Goal: Task Accomplishment & Management: Manage account settings

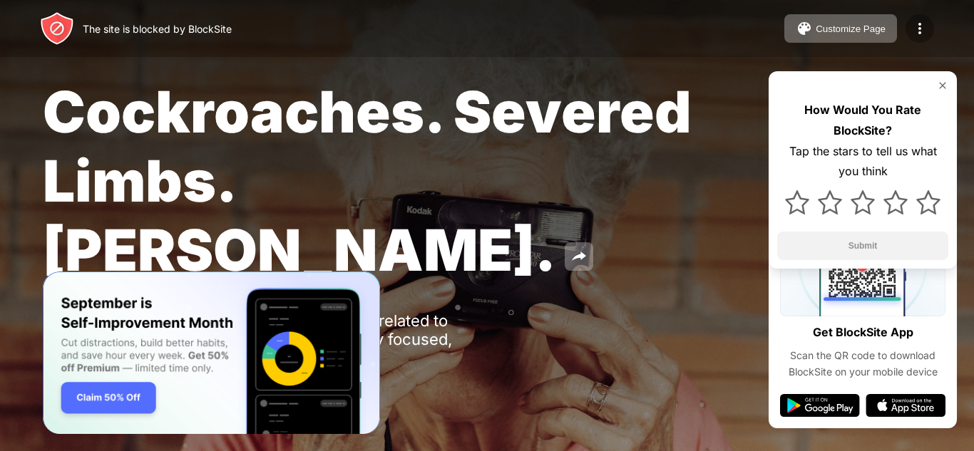
click at [925, 30] on img at bounding box center [919, 28] width 17 height 17
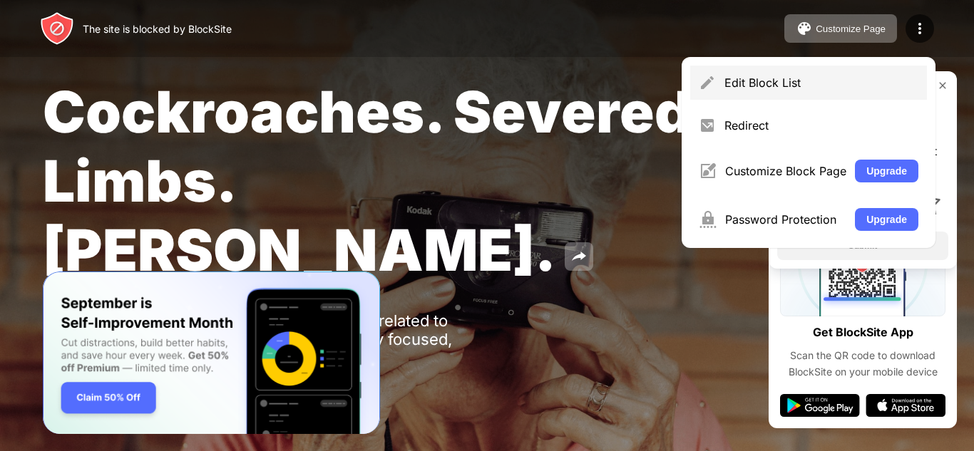
click at [774, 81] on div "Edit Block List" at bounding box center [821, 83] width 194 height 14
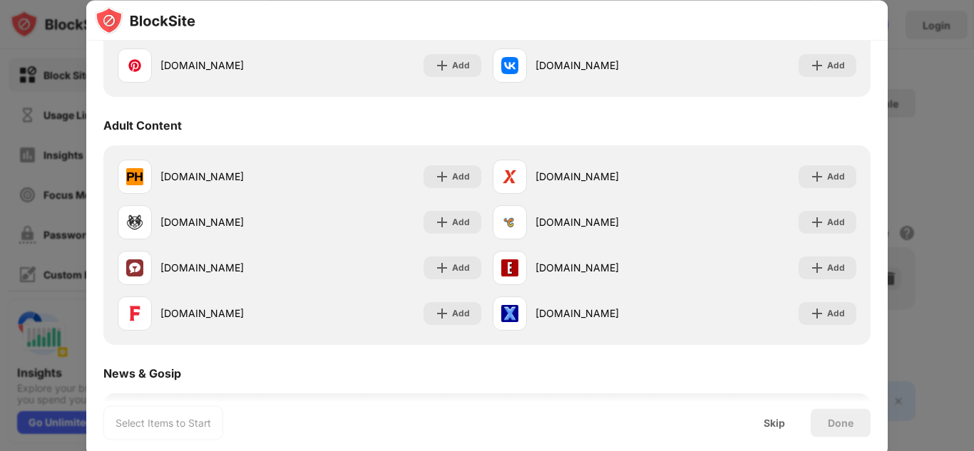
scroll to position [580, 0]
click at [863, 121] on div "Adult Content" at bounding box center [486, 127] width 767 height 40
click at [771, 420] on div "Skip" at bounding box center [774, 422] width 21 height 11
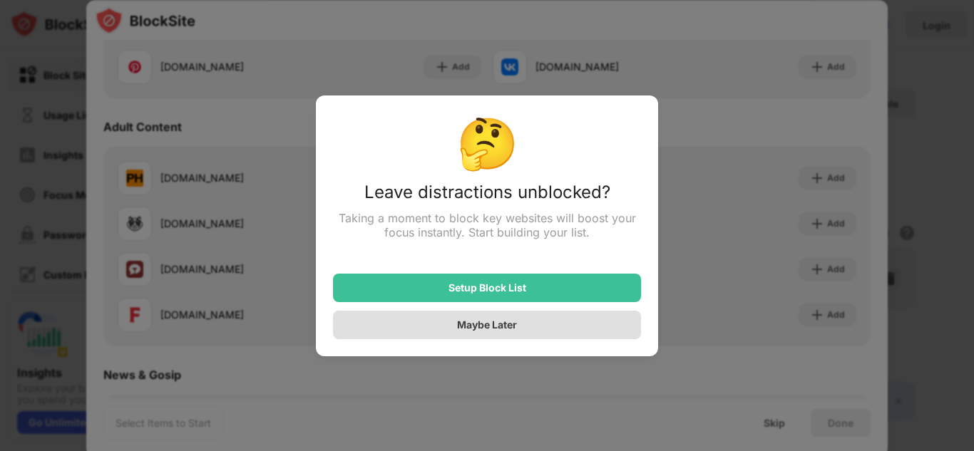
click at [516, 323] on div "Maybe Later" at bounding box center [487, 325] width 60 height 12
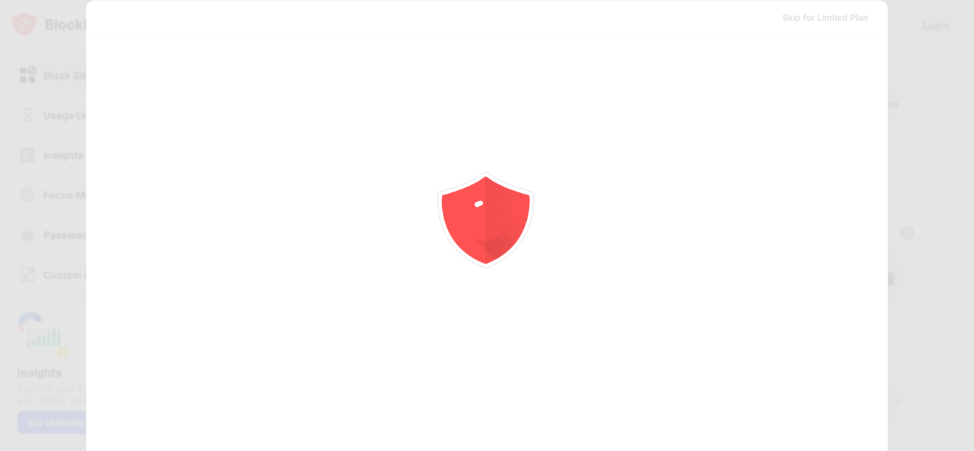
scroll to position [0, 0]
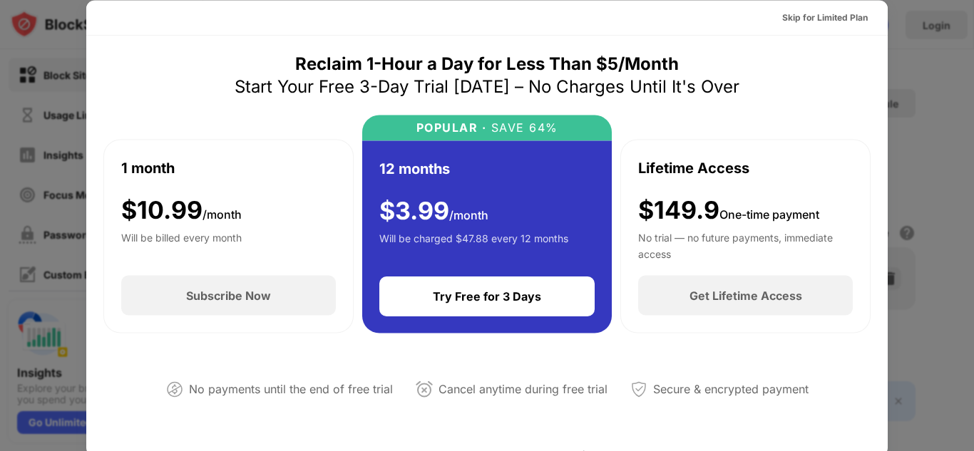
click at [780, 161] on div "Lifetime Access $149.9 One-time payment No trial — no future payments, immediat…" at bounding box center [745, 208] width 215 height 102
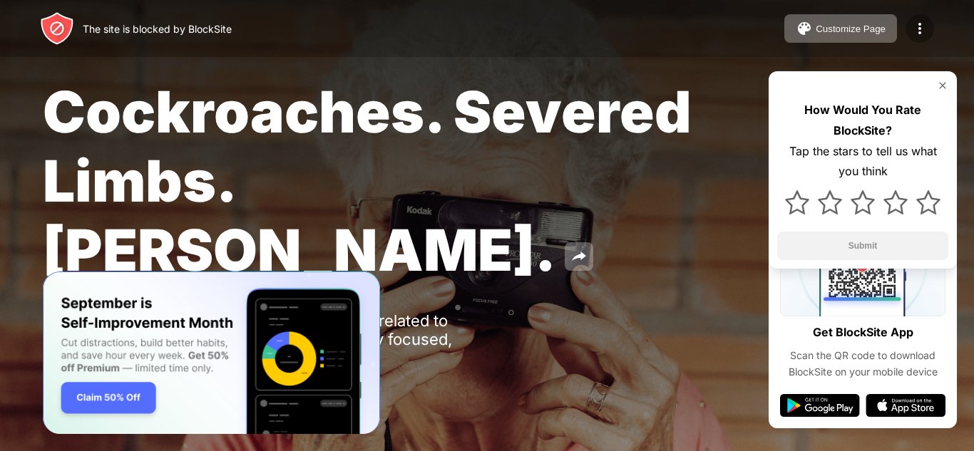
click at [913, 25] on img at bounding box center [919, 28] width 17 height 17
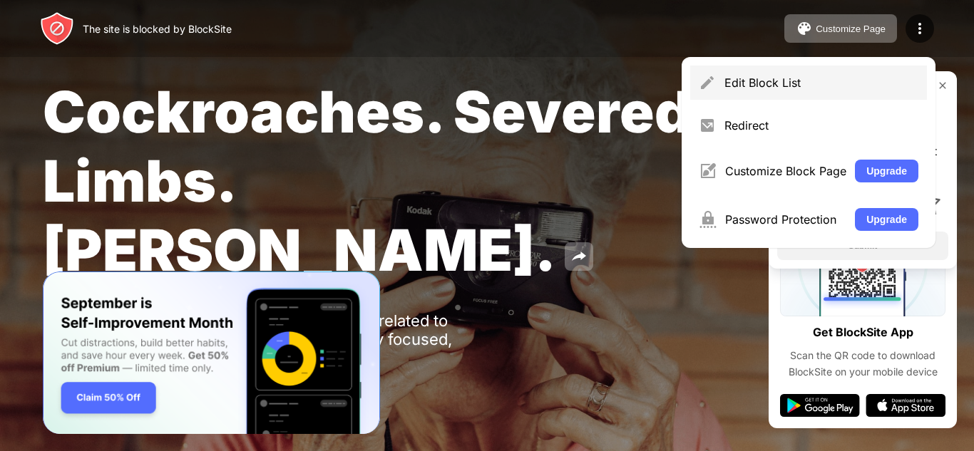
click at [786, 86] on div "Edit Block List" at bounding box center [821, 83] width 194 height 14
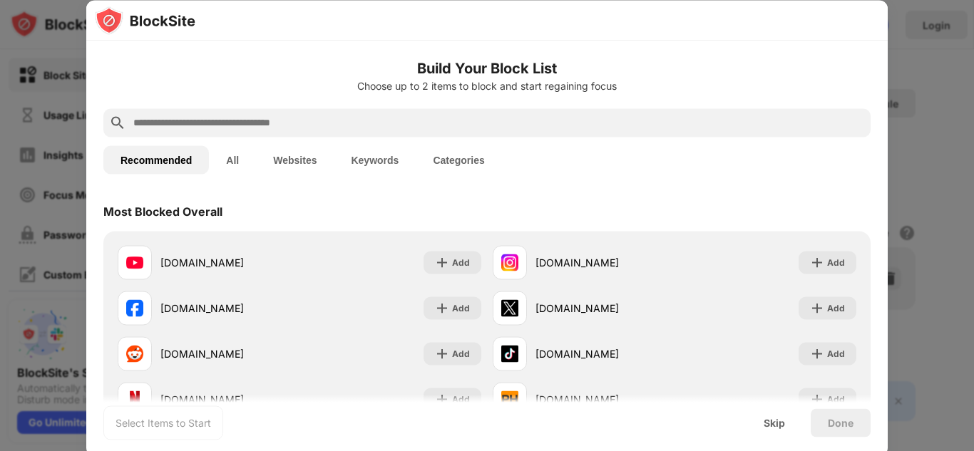
click at [301, 163] on button "Websites" at bounding box center [295, 159] width 78 height 29
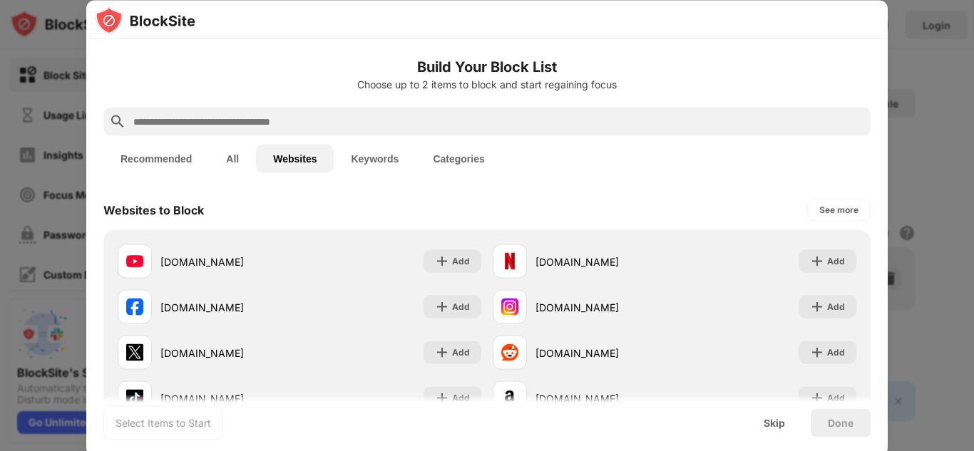
click at [242, 161] on button "All" at bounding box center [232, 159] width 47 height 29
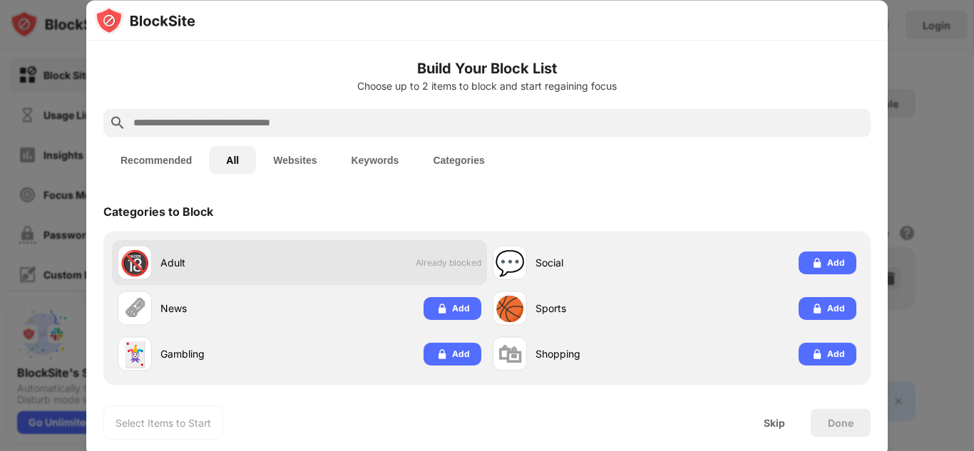
click at [429, 265] on span "Already blocked" at bounding box center [449, 262] width 66 height 11
click at [140, 265] on div "🔞" at bounding box center [135, 262] width 30 height 29
click at [368, 262] on div "🔞 Adult Already blocked" at bounding box center [299, 263] width 375 height 46
click at [205, 268] on div "Adult" at bounding box center [229, 262] width 139 height 15
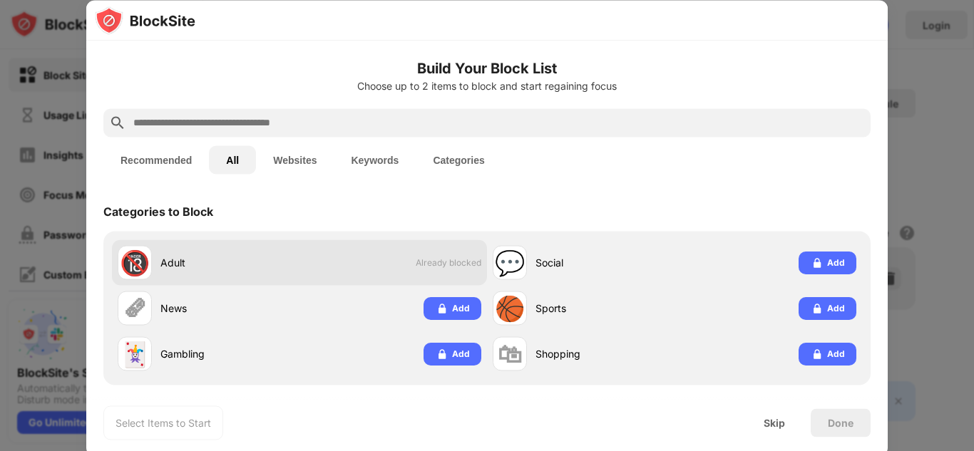
click at [143, 267] on div "🔞" at bounding box center [135, 262] width 30 height 29
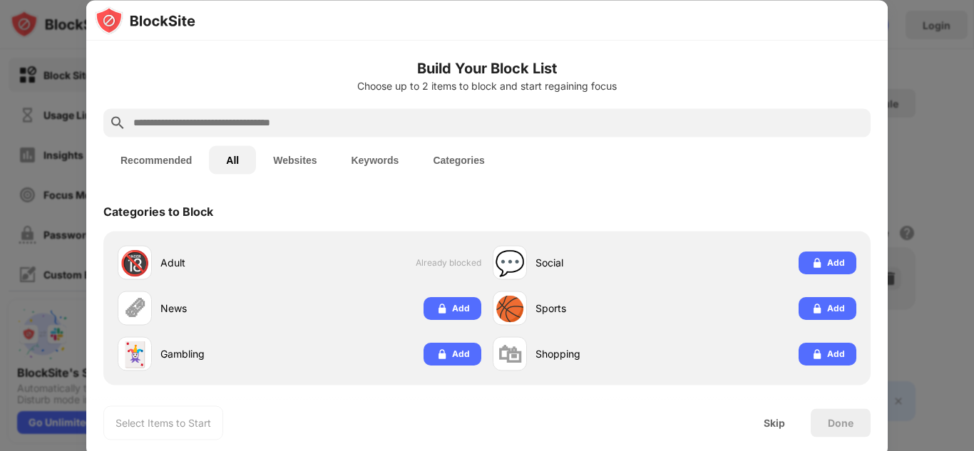
click at [450, 168] on button "Categories" at bounding box center [459, 159] width 86 height 29
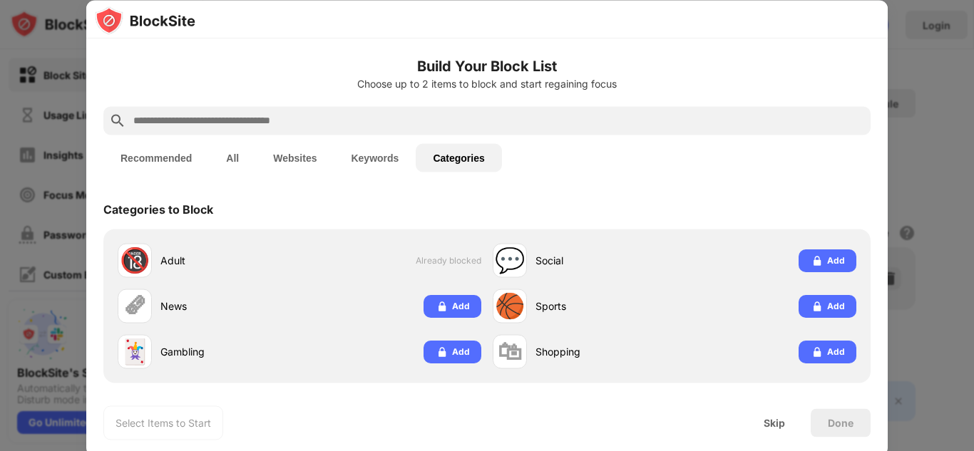
click at [453, 165] on button "Categories" at bounding box center [459, 157] width 86 height 29
click at [140, 154] on button "Recommended" at bounding box center [156, 157] width 106 height 29
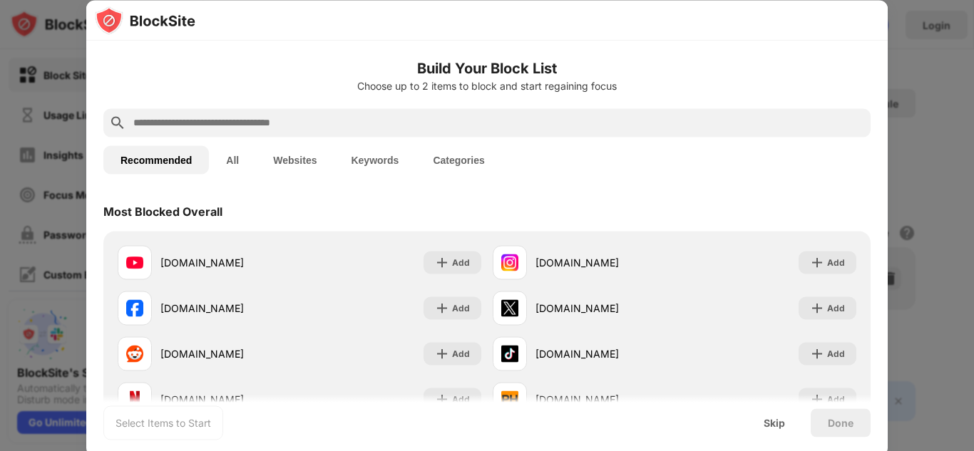
click at [953, 80] on div at bounding box center [487, 225] width 974 height 451
click at [8, 48] on div at bounding box center [487, 225] width 974 height 451
click at [778, 429] on div "Skip" at bounding box center [775, 423] width 56 height 29
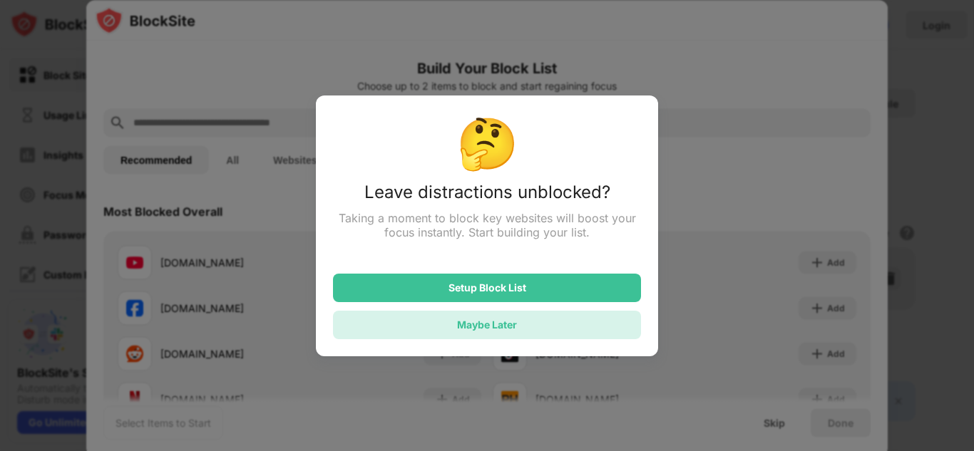
click at [514, 322] on div "Maybe Later" at bounding box center [487, 325] width 60 height 12
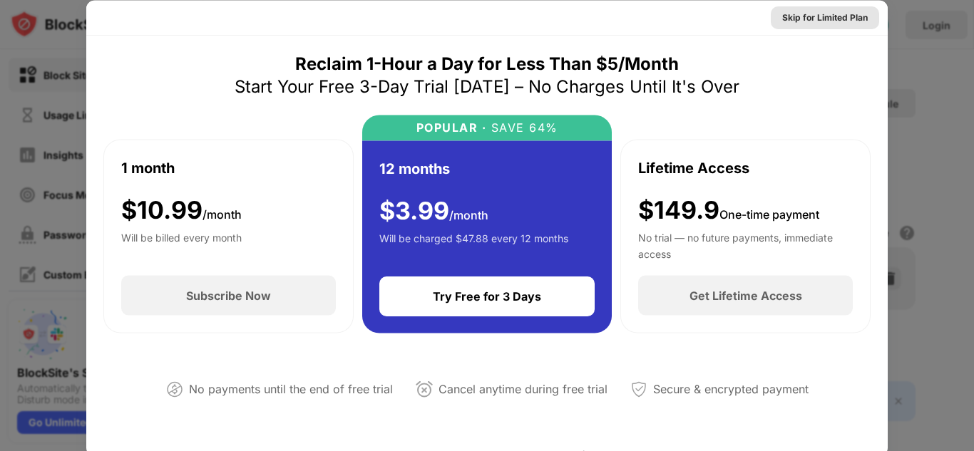
click at [832, 14] on div "Skip for Limited Plan" at bounding box center [825, 17] width 86 height 14
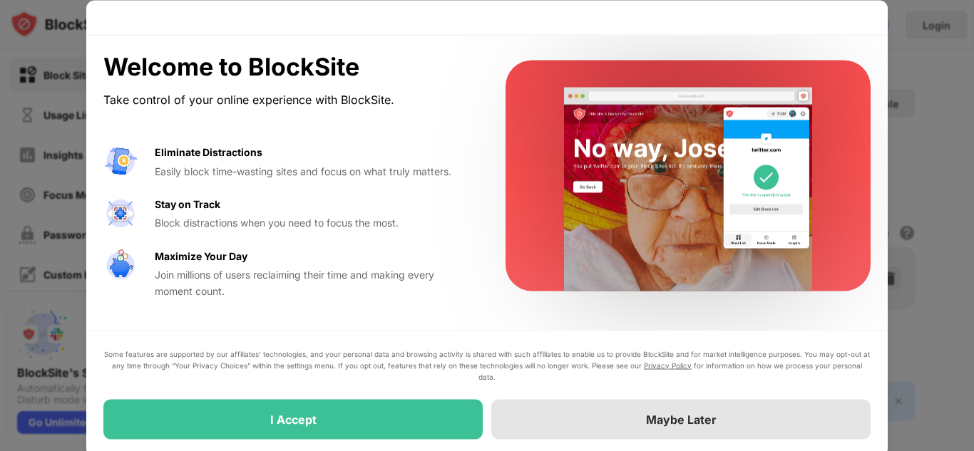
click at [707, 425] on div "Maybe Later" at bounding box center [681, 419] width 71 height 14
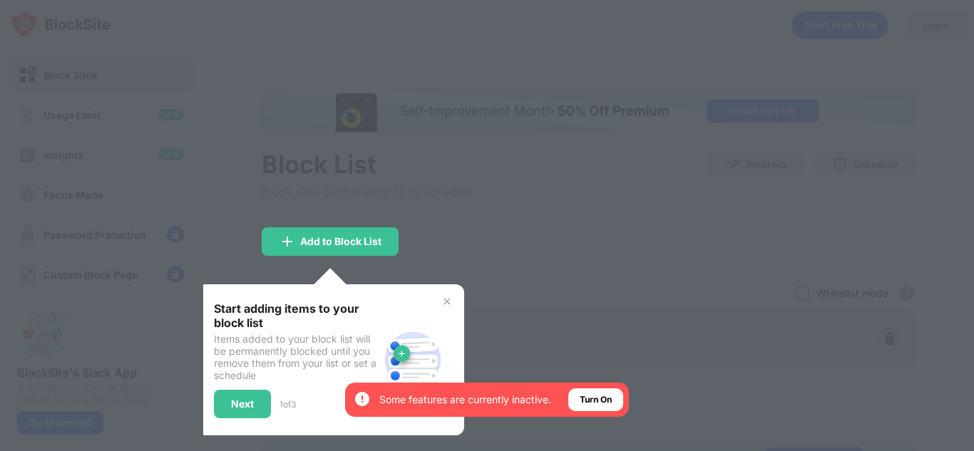
click at [441, 301] on img at bounding box center [446, 301] width 11 height 11
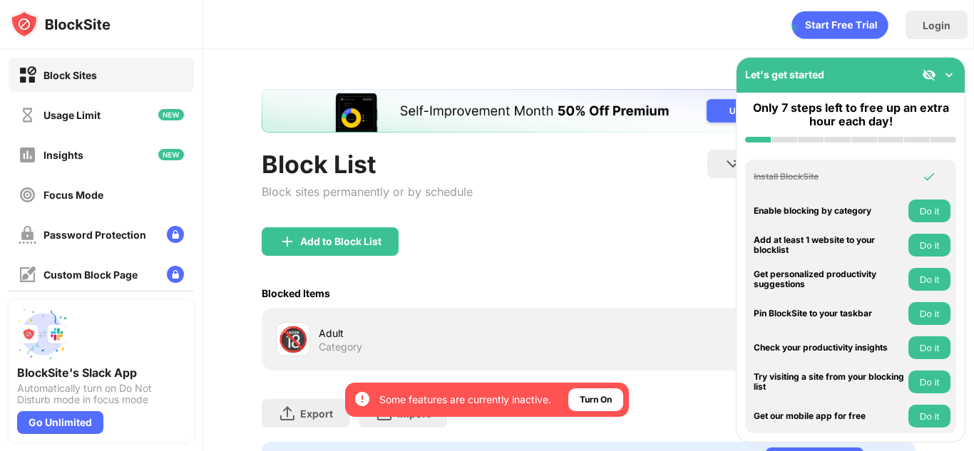
scroll to position [71, 0]
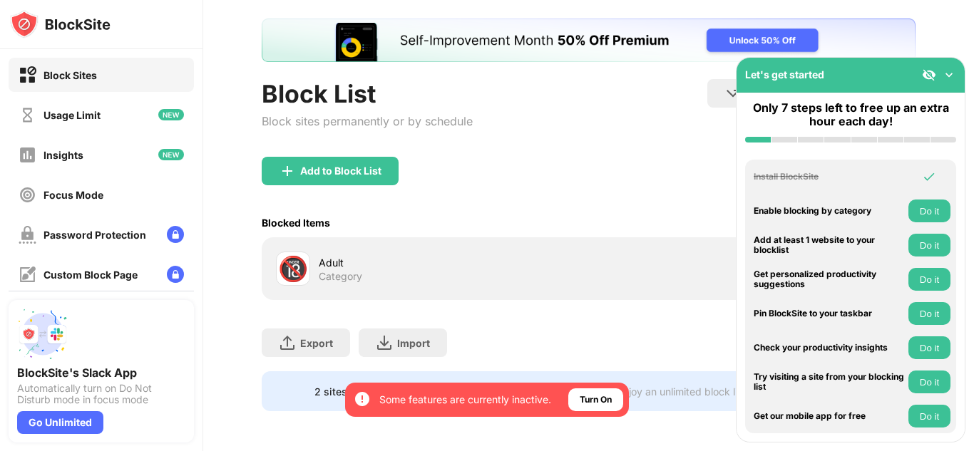
click at [133, 74] on div "Block Sites" at bounding box center [101, 75] width 185 height 34
click at [952, 80] on img at bounding box center [949, 75] width 14 height 14
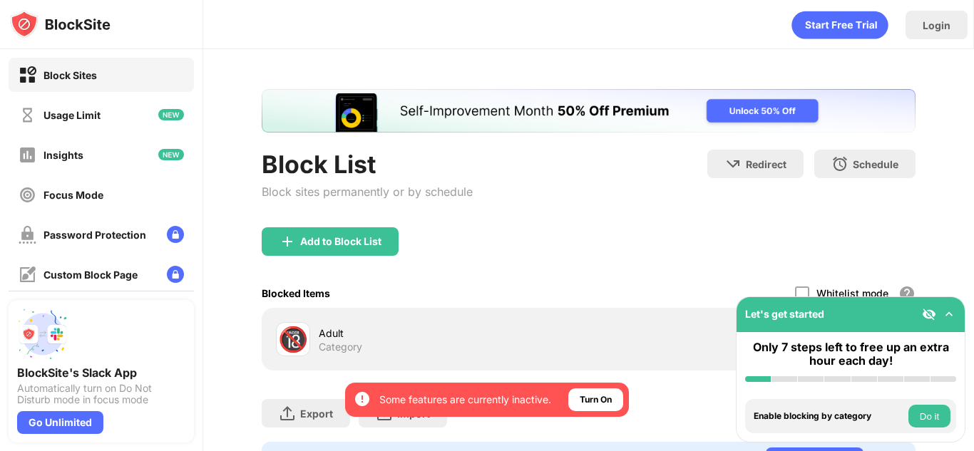
scroll to position [71, 0]
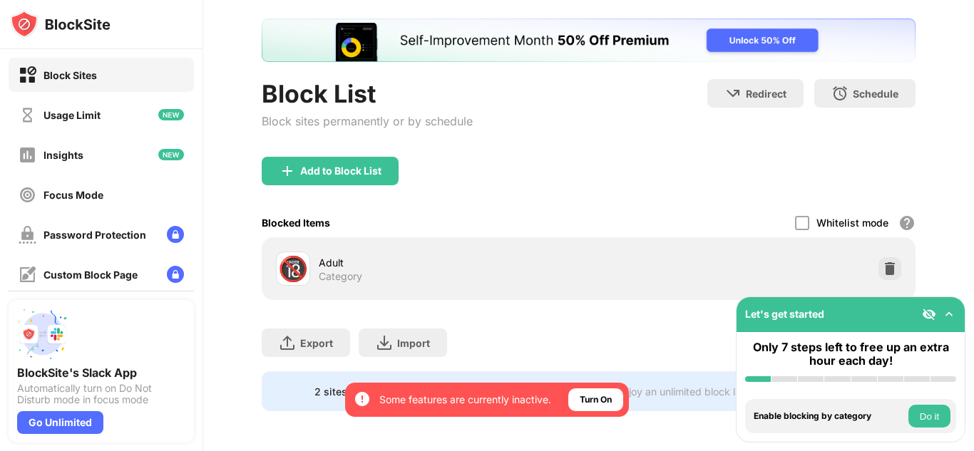
click at [138, 81] on div "Block Sites" at bounding box center [101, 75] width 185 height 34
click at [84, 34] on img at bounding box center [60, 24] width 101 height 29
click at [83, 21] on img at bounding box center [60, 24] width 101 height 29
click at [890, 267] on img at bounding box center [890, 269] width 14 height 14
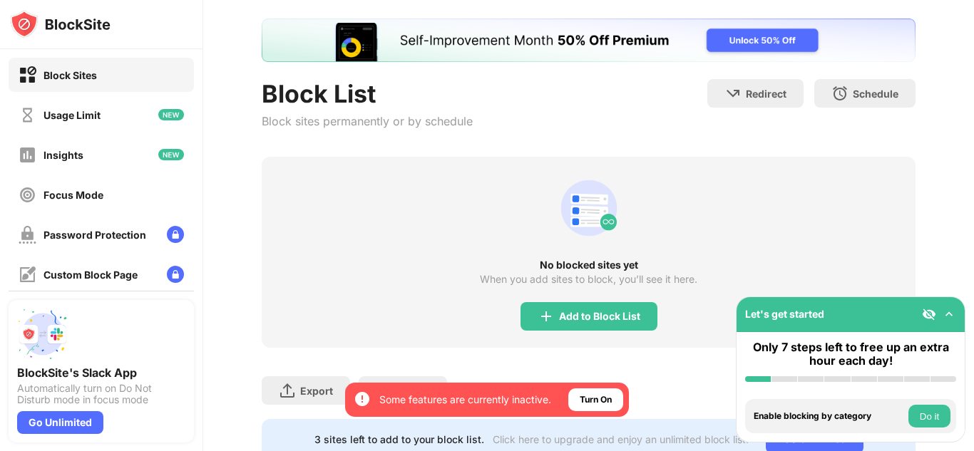
scroll to position [0, 0]
